Goal: Contribute content: Add original content to the website for others to see

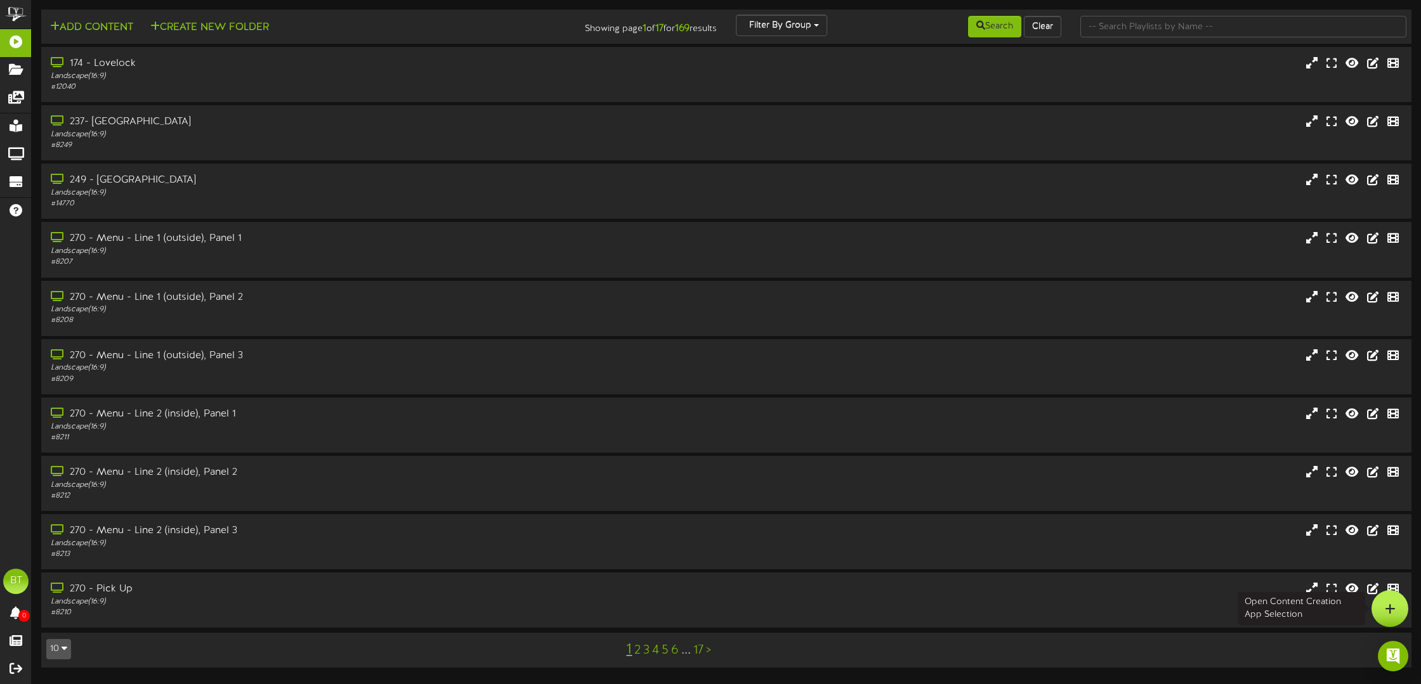
click at [1389, 602] on div at bounding box center [1389, 608] width 37 height 37
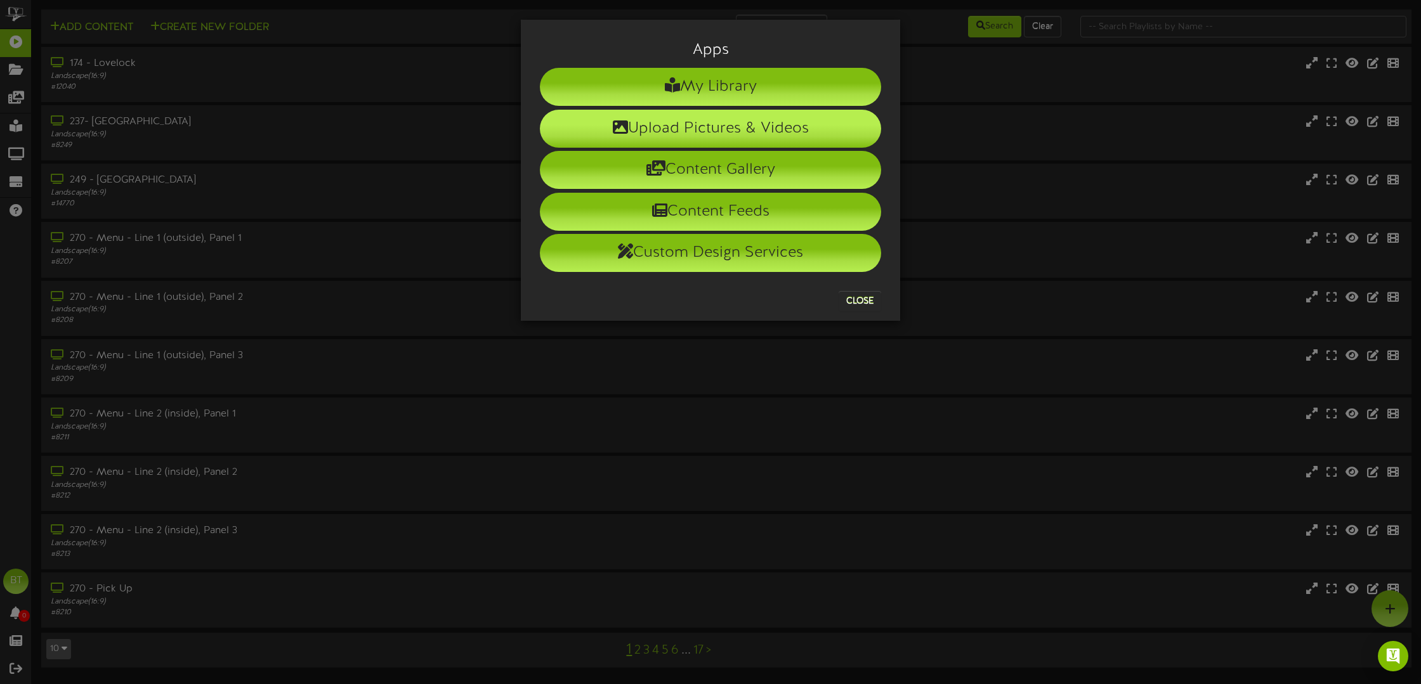
click at [788, 124] on li "Upload Pictures & Videos" at bounding box center [710, 129] width 341 height 38
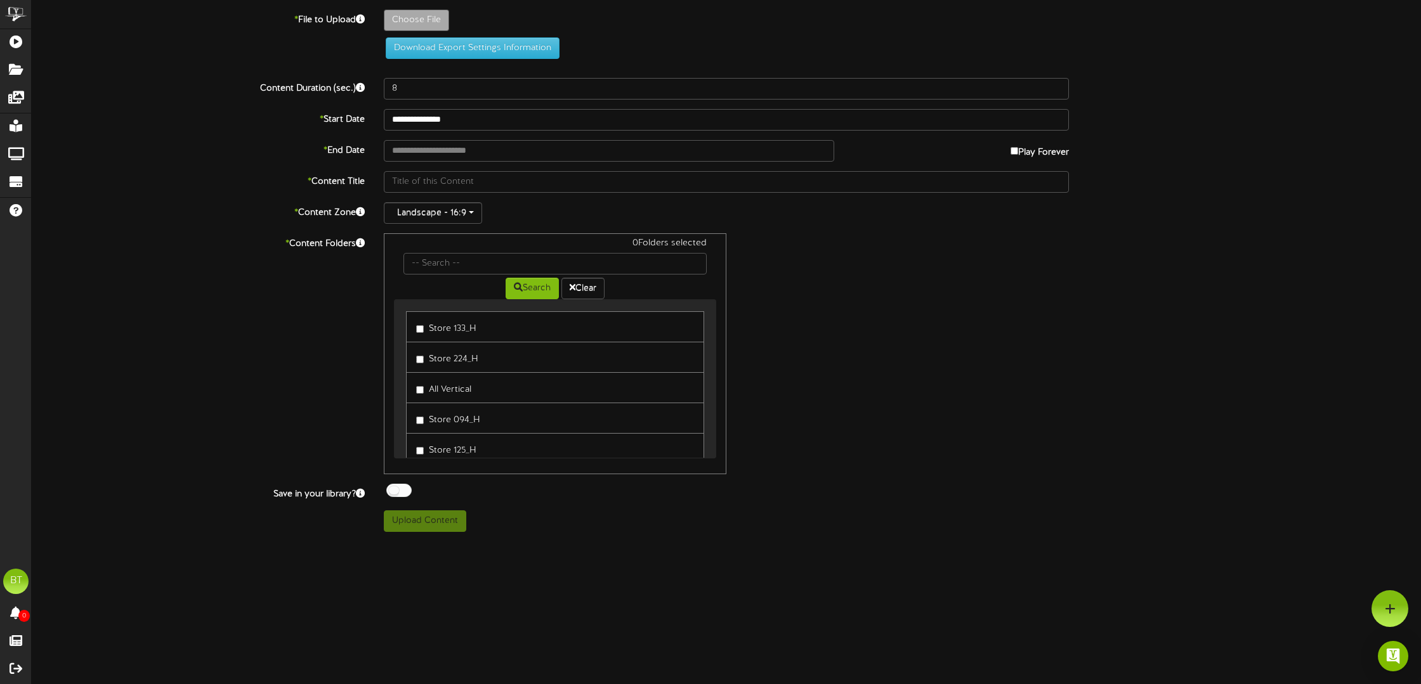
type input "**********"
type input "POS-Store159-SarahWinnemuccaElementarySchool-Fundraiser-Sept9-1080x1920-Vertica…"
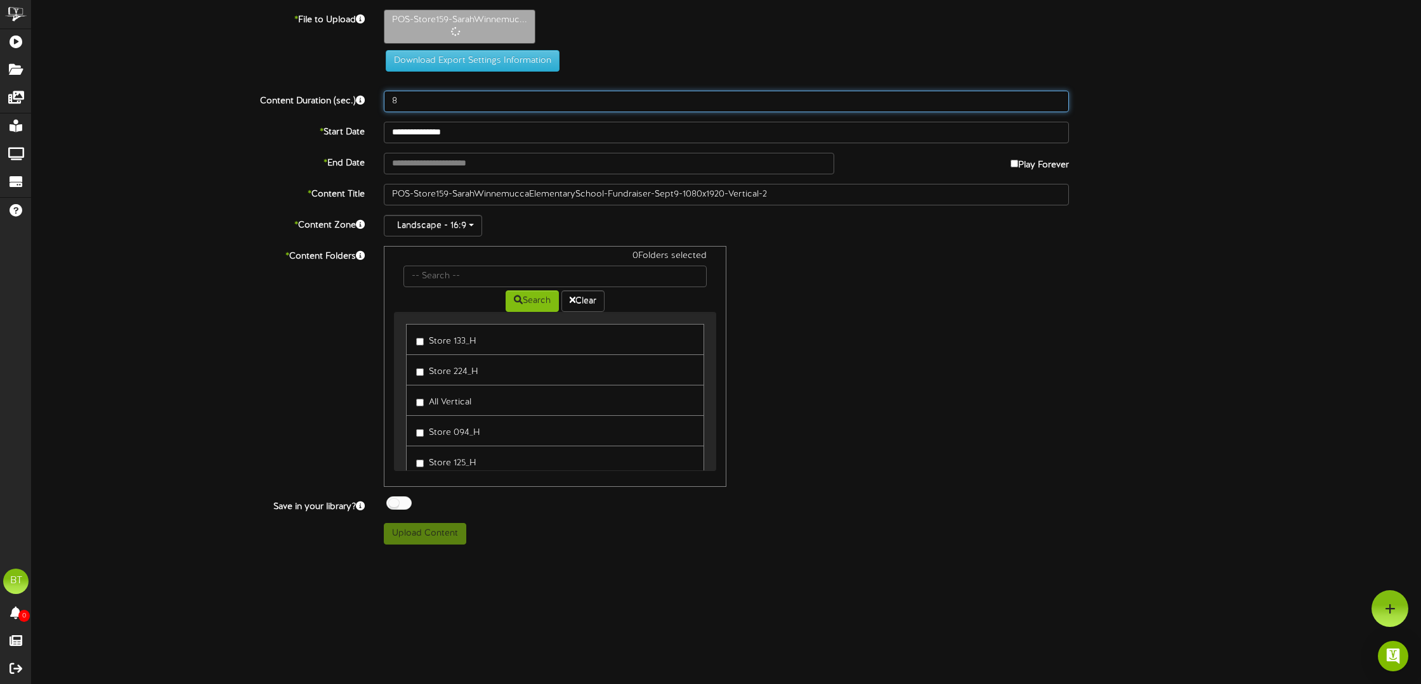
click at [511, 103] on input "8" at bounding box center [726, 102] width 685 height 22
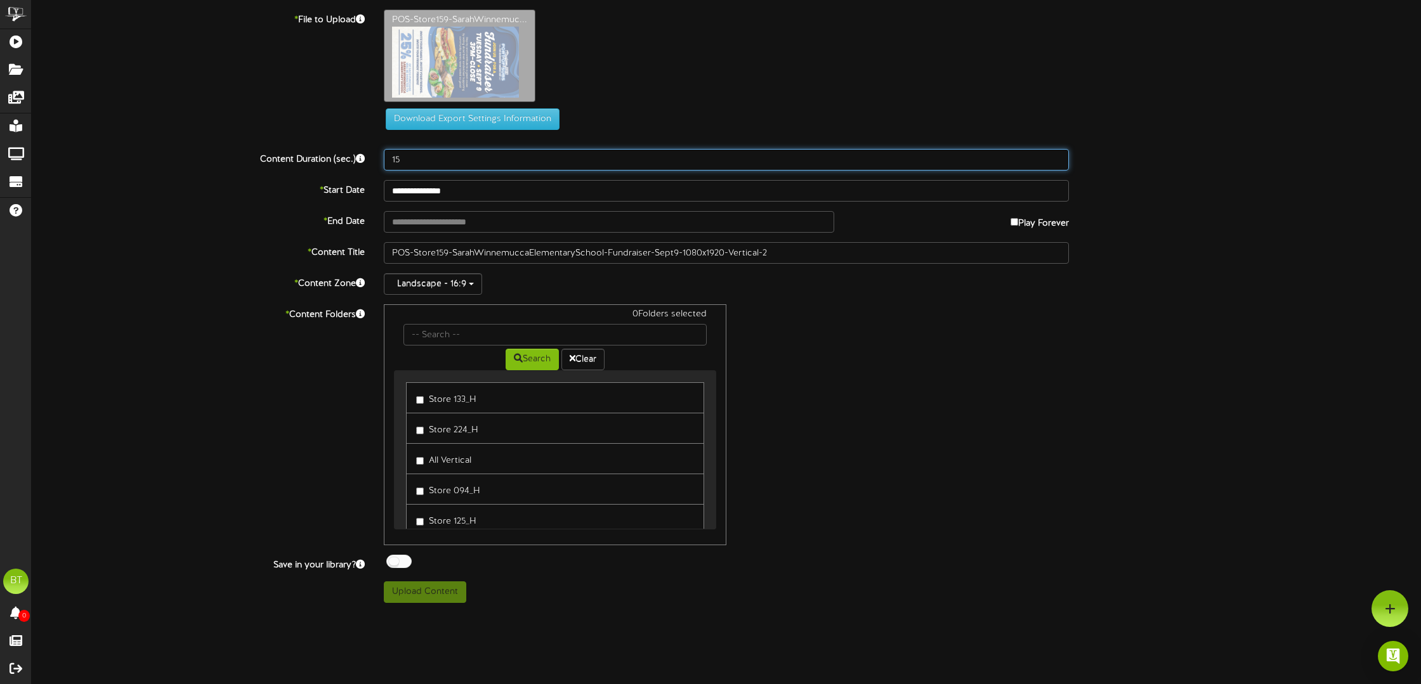
type input "15"
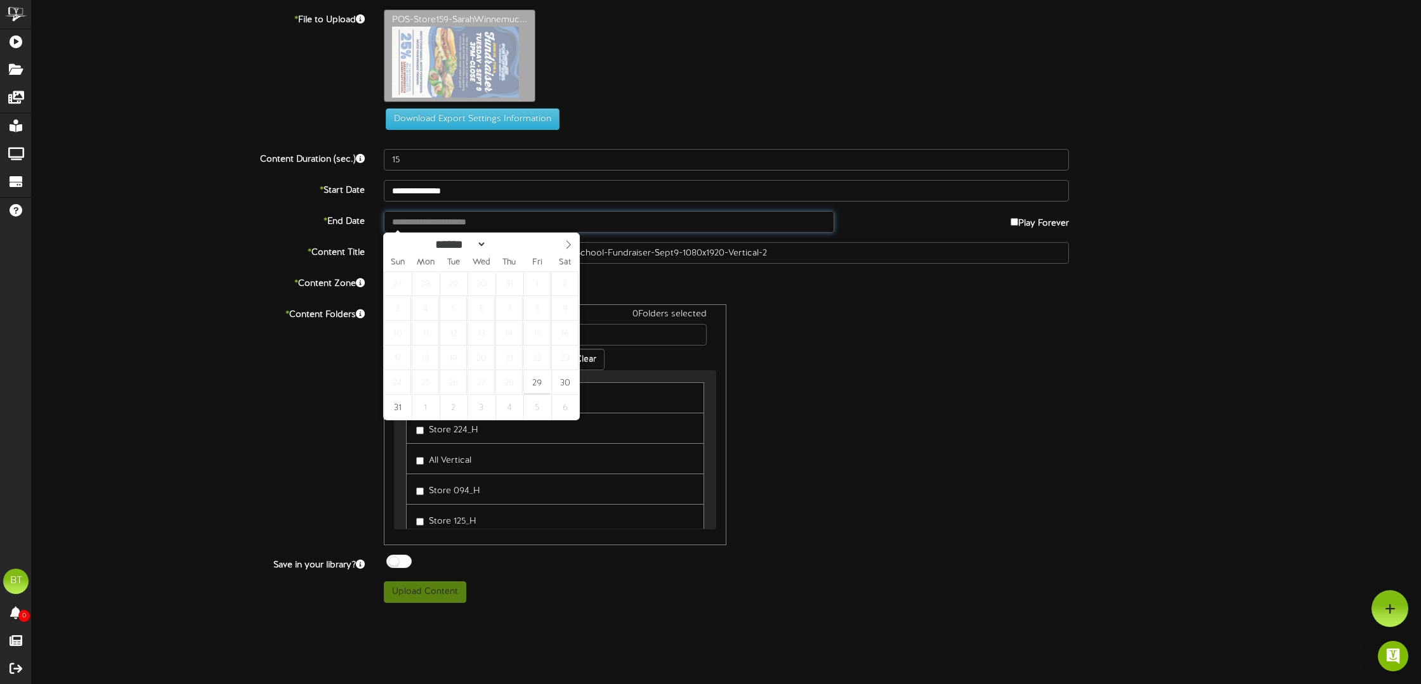
click at [510, 216] on input "text" at bounding box center [609, 222] width 450 height 22
type input "**********"
select select "*"
click at [568, 237] on span at bounding box center [568, 244] width 22 height 22
type input "**********"
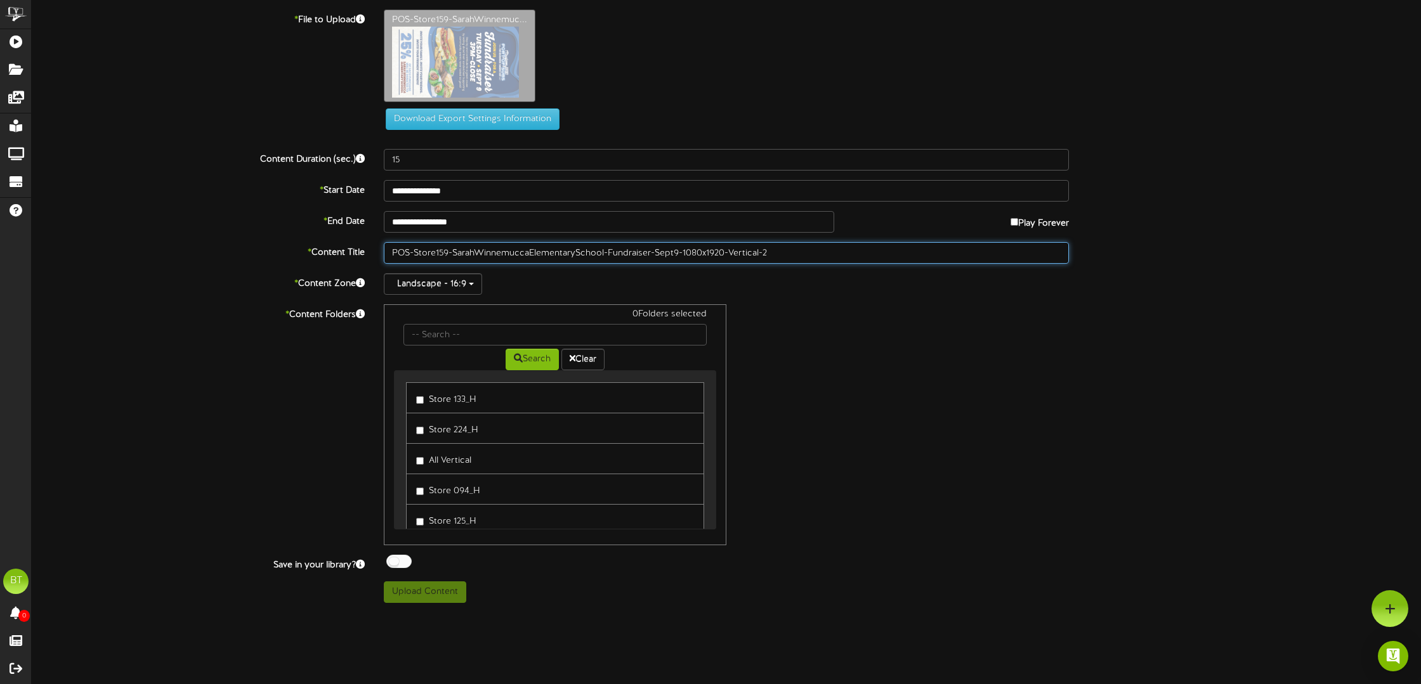
drag, startPoint x: 790, startPoint y: 255, endPoint x: 488, endPoint y: 241, distance: 302.8
click at [488, 241] on div "**********" at bounding box center [726, 307] width 1389 height 594
click at [578, 254] on input "POS-Store159-SarahWinnemuccaElementarySchool-Fundraiser-Sept9-1080x1920-Vertica…" at bounding box center [726, 253] width 685 height 22
drag, startPoint x: 683, startPoint y: 251, endPoint x: 649, endPoint y: 252, distance: 34.3
click at [649, 252] on input "POS-Store159-SarahWinnemuccaElementarySchool-Fundraiser-Sept9-1080x1920-Vertica…" at bounding box center [726, 253] width 685 height 22
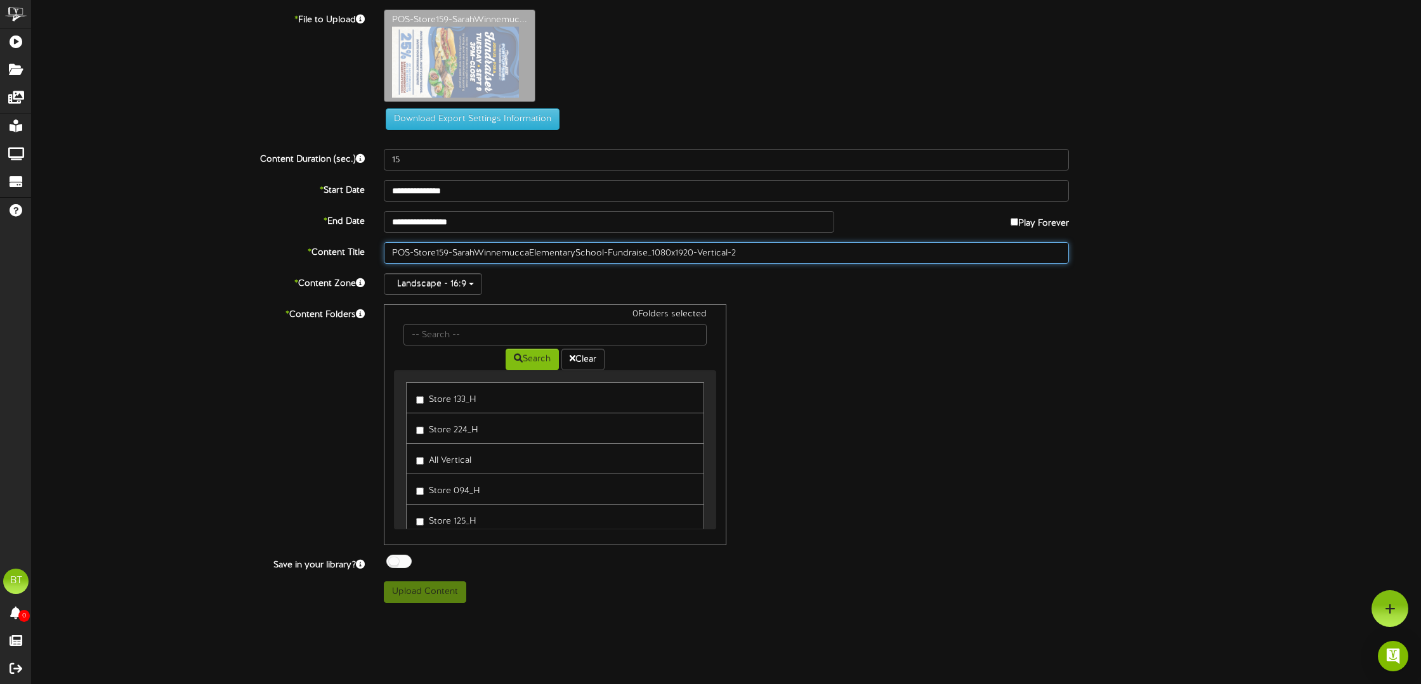
drag, startPoint x: 746, startPoint y: 250, endPoint x: 695, endPoint y: 252, distance: 51.4
click at [695, 252] on input "POS-Store159-SarahWinnemuccaElementarySchool-Fundraise_1080x1920-Vertical-2" at bounding box center [726, 253] width 685 height 22
drag, startPoint x: 452, startPoint y: 252, endPoint x: 603, endPoint y: 249, distance: 151.0
click at [603, 249] on input "POS-Store159-SarahWinnemuccaElementarySchool-Fundraise_1080x1920 V" at bounding box center [726, 253] width 685 height 22
drag, startPoint x: 437, startPoint y: 249, endPoint x: 339, endPoint y: 245, distance: 98.3
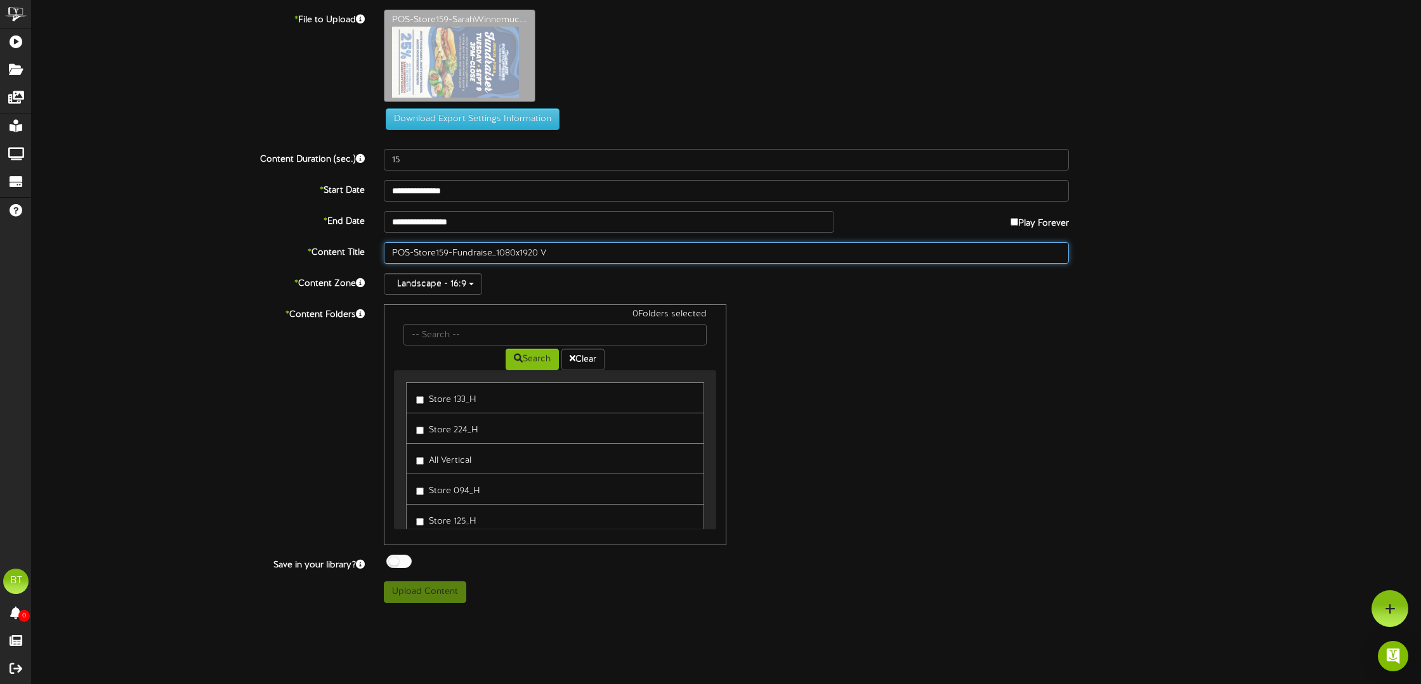
click at [339, 245] on div "* Content Title POS-Store159-Fundraise_1080x1920 V" at bounding box center [726, 253] width 1408 height 22
drag, startPoint x: 449, startPoint y: 255, endPoint x: 538, endPoint y: 254, distance: 88.8
click at [450, 255] on input "159-Fundraise_1080x1920 V" at bounding box center [726, 253] width 685 height 22
type input "159-Fundraiser_1080x1920 V"
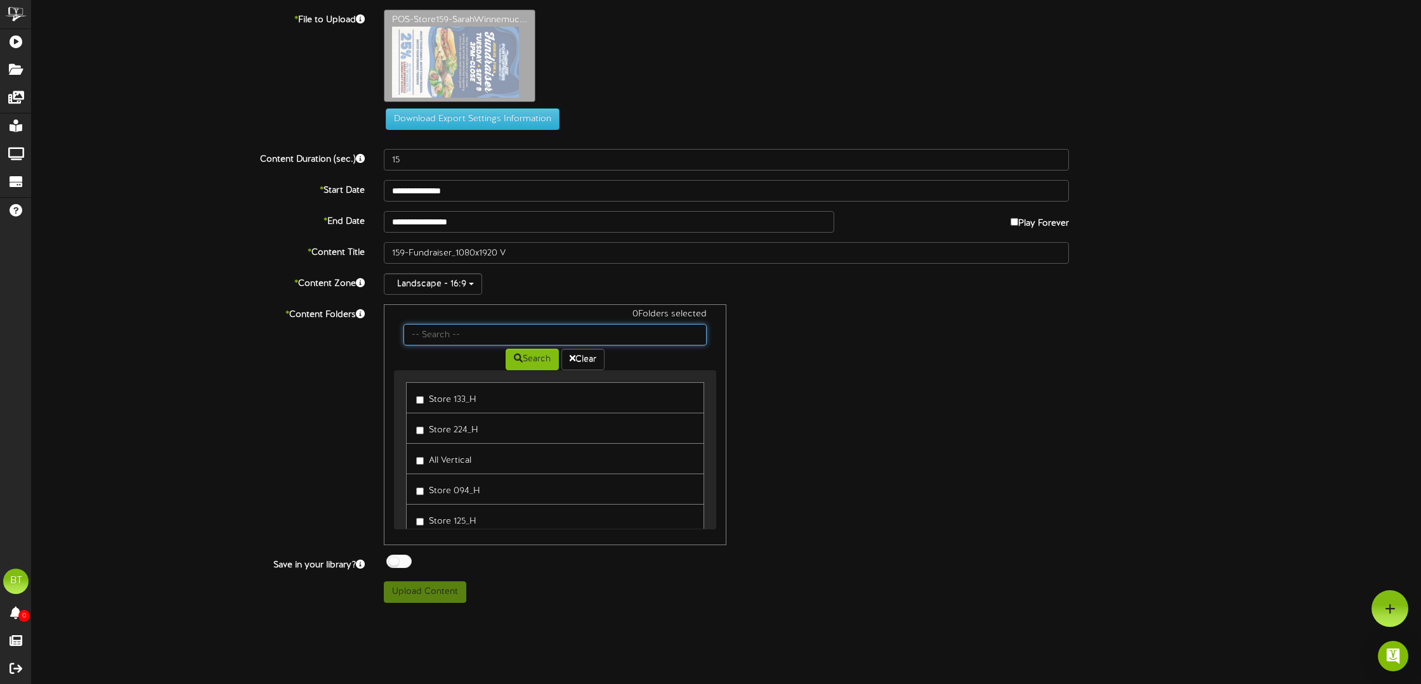
click at [494, 337] on input "text" at bounding box center [554, 335] width 303 height 22
type input "159"
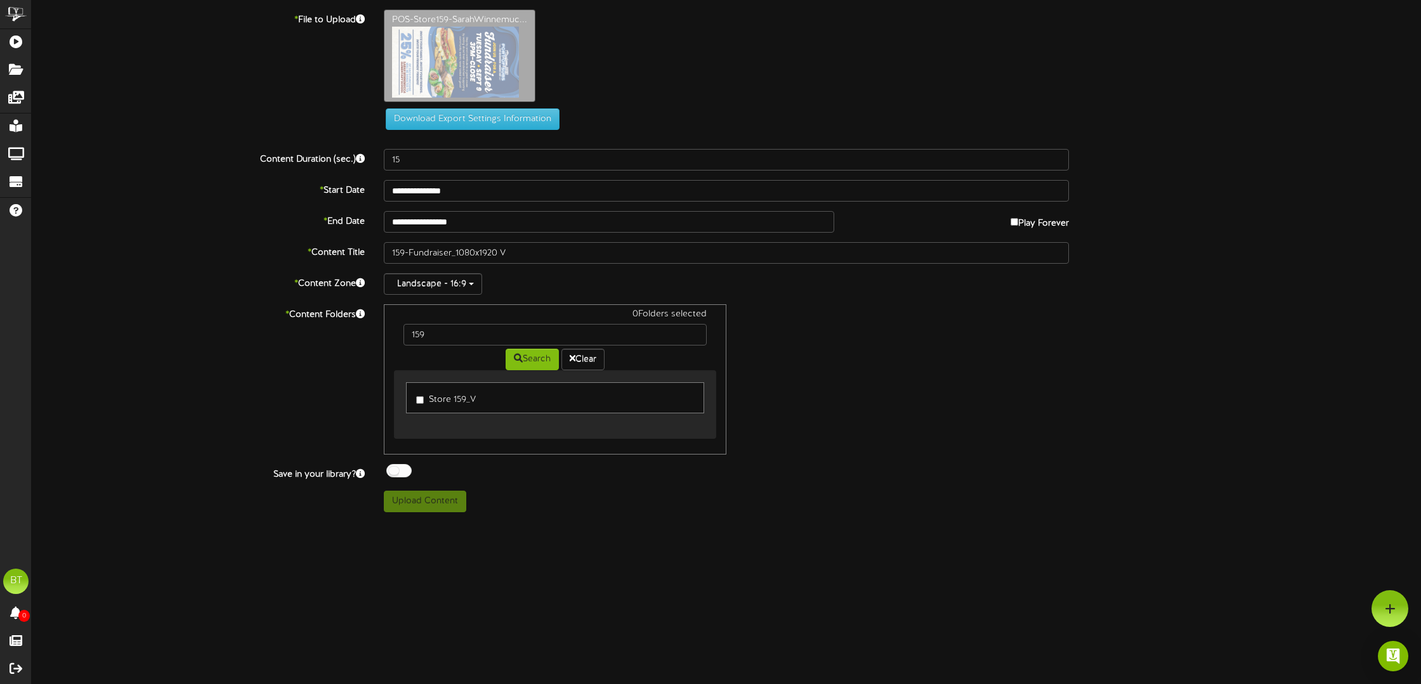
click at [425, 403] on label "Store 159_V" at bounding box center [446, 397] width 60 height 17
click at [436, 502] on button "Upload Content" at bounding box center [425, 502] width 82 height 22
